Goal: Information Seeking & Learning: Learn about a topic

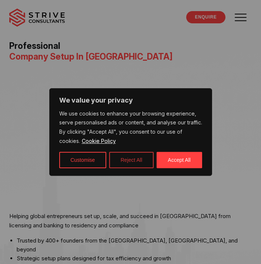
click at [136, 158] on button "Reject All" at bounding box center [131, 160] width 44 height 16
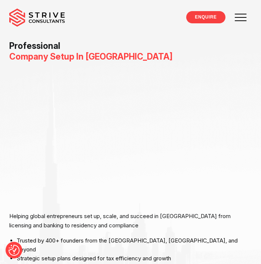
click at [236, 18] on span at bounding box center [241, 17] width 21 height 21
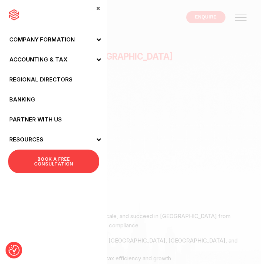
click at [152, 39] on div "Professional Company Setup In Dubai Helping global entrepreneurs set up, scale,…" at bounding box center [130, 170] width 243 height 275
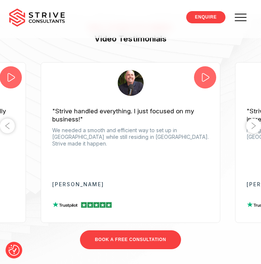
scroll to position [1535, 0]
